Goal: Entertainment & Leisure: Consume media (video, audio)

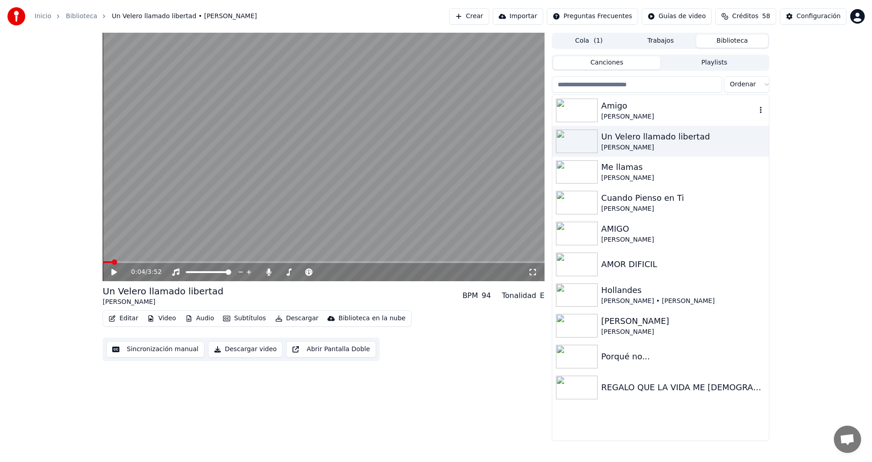
click at [589, 109] on img at bounding box center [577, 111] width 42 height 24
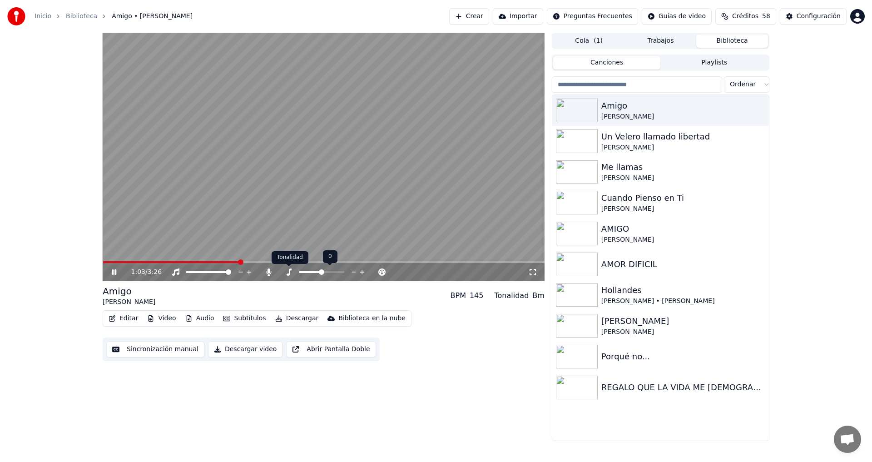
click at [287, 273] on icon at bounding box center [288, 271] width 9 height 7
click at [355, 272] on icon at bounding box center [354, 272] width 9 height 9
click at [297, 263] on span at bounding box center [324, 262] width 442 height 2
click at [313, 260] on video at bounding box center [324, 157] width 442 height 248
click at [114, 273] on icon at bounding box center [113, 272] width 5 height 6
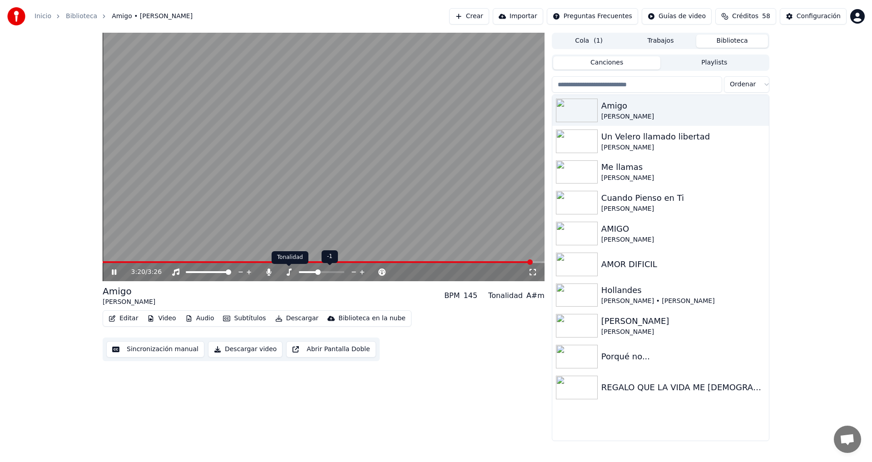
click at [290, 271] on icon at bounding box center [288, 271] width 9 height 7
click at [355, 270] on icon at bounding box center [354, 272] width 9 height 9
click at [354, 271] on icon at bounding box center [354, 272] width 9 height 9
click at [106, 261] on div "3:24 / 3:26" at bounding box center [324, 157] width 442 height 248
click at [108, 261] on span at bounding box center [322, 262] width 439 height 2
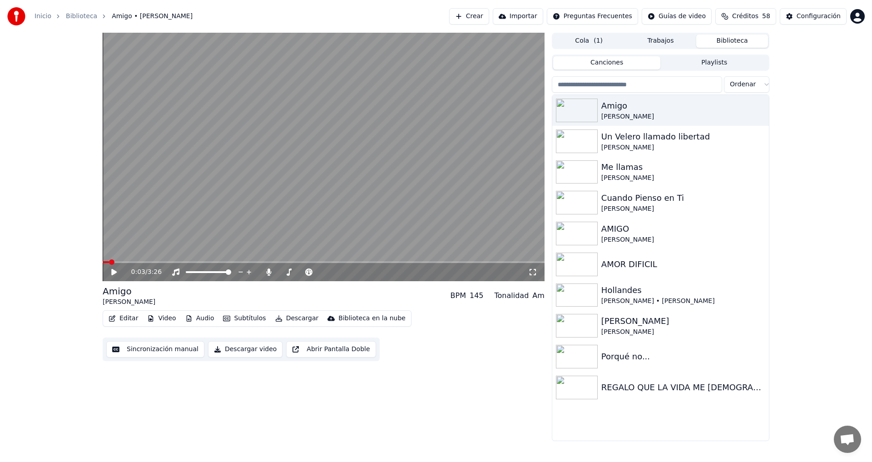
click at [114, 272] on icon at bounding box center [113, 272] width 5 height 6
click at [112, 273] on icon at bounding box center [114, 271] width 5 height 5
